Goal: Task Accomplishment & Management: Manage account settings

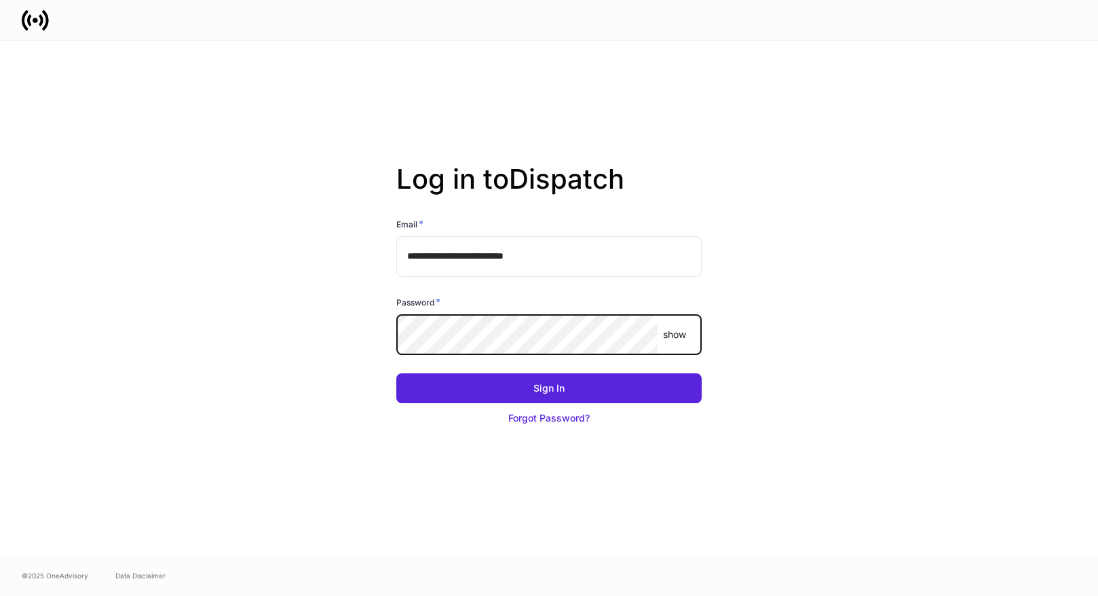
click at [0, 595] on com-1password-button at bounding box center [0, 596] width 0 height 0
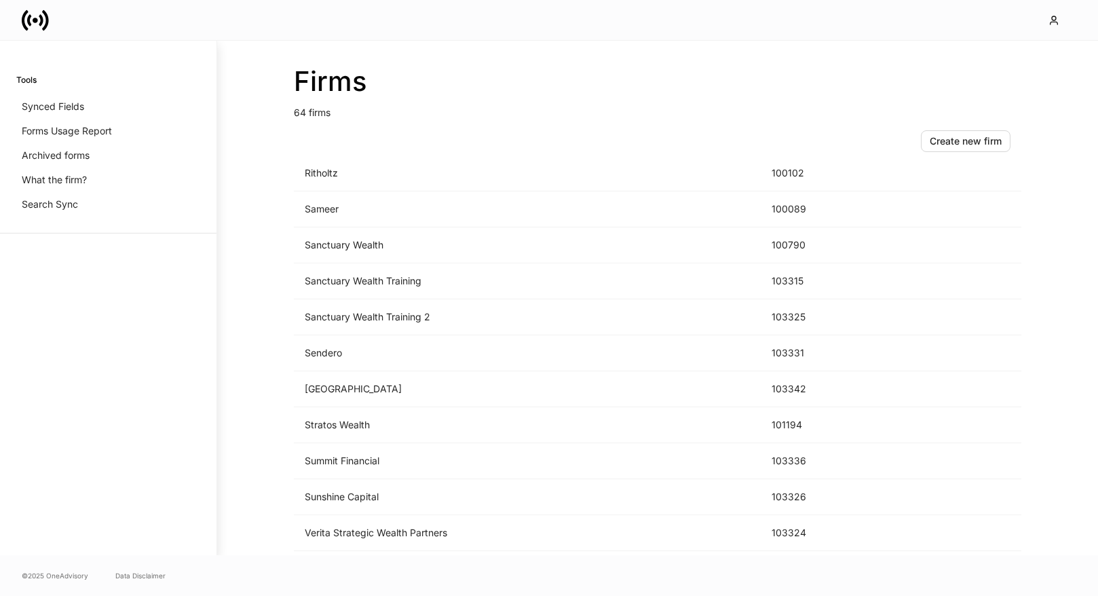
scroll to position [1972, 0]
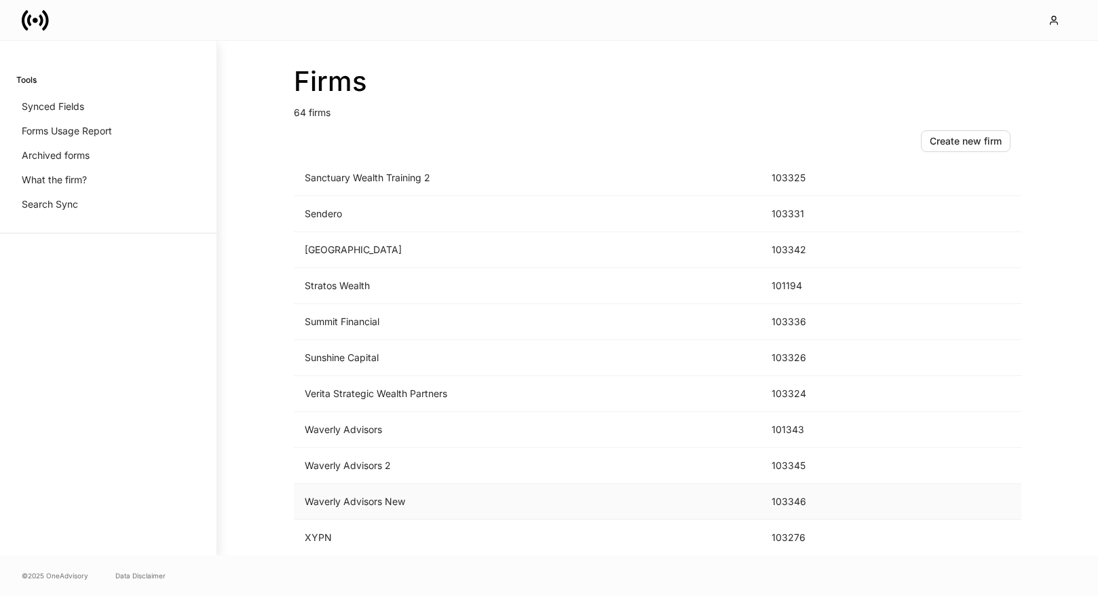
click at [491, 498] on td "Waverly Advisors New" at bounding box center [527, 502] width 467 height 36
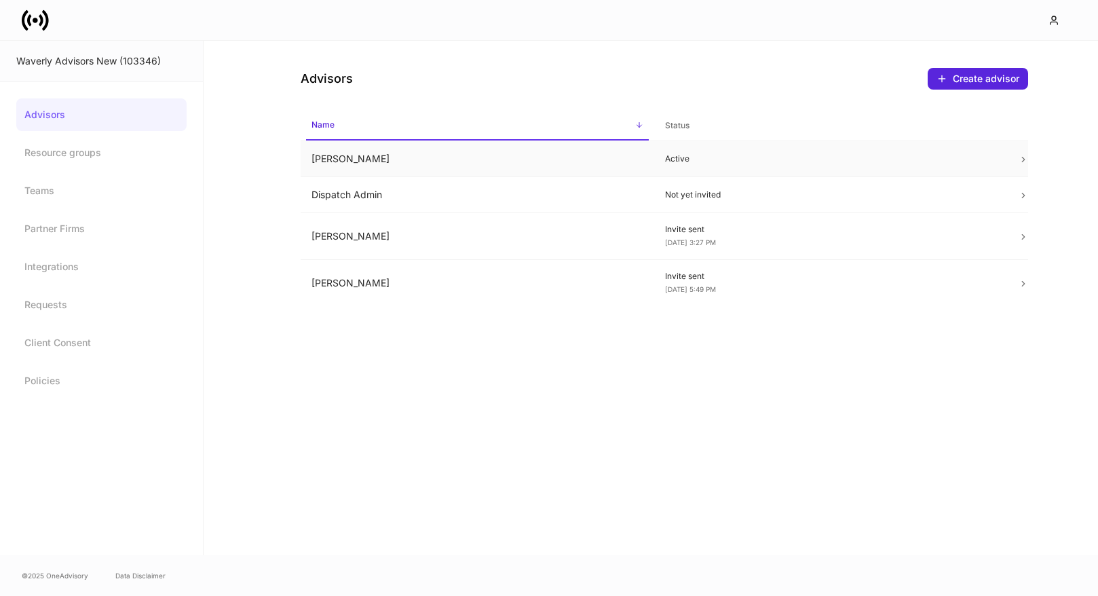
click at [769, 164] on p "Active" at bounding box center [831, 158] width 332 height 11
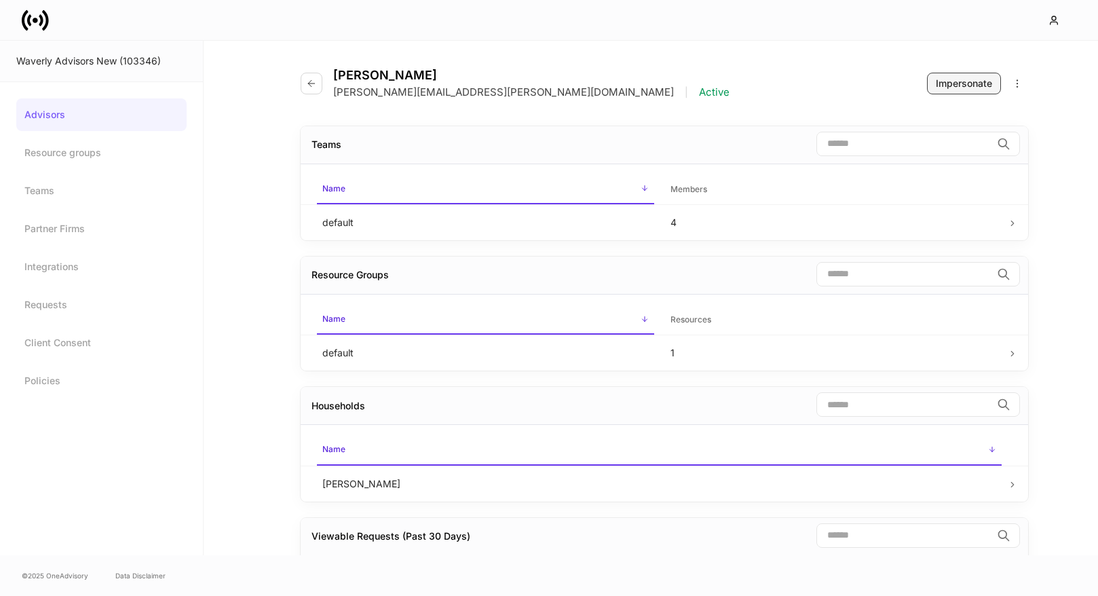
click at [972, 79] on div "Impersonate" at bounding box center [964, 84] width 56 height 14
click at [947, 79] on div "Impersonate" at bounding box center [964, 84] width 56 height 14
